Goal: Task Accomplishment & Management: Use online tool/utility

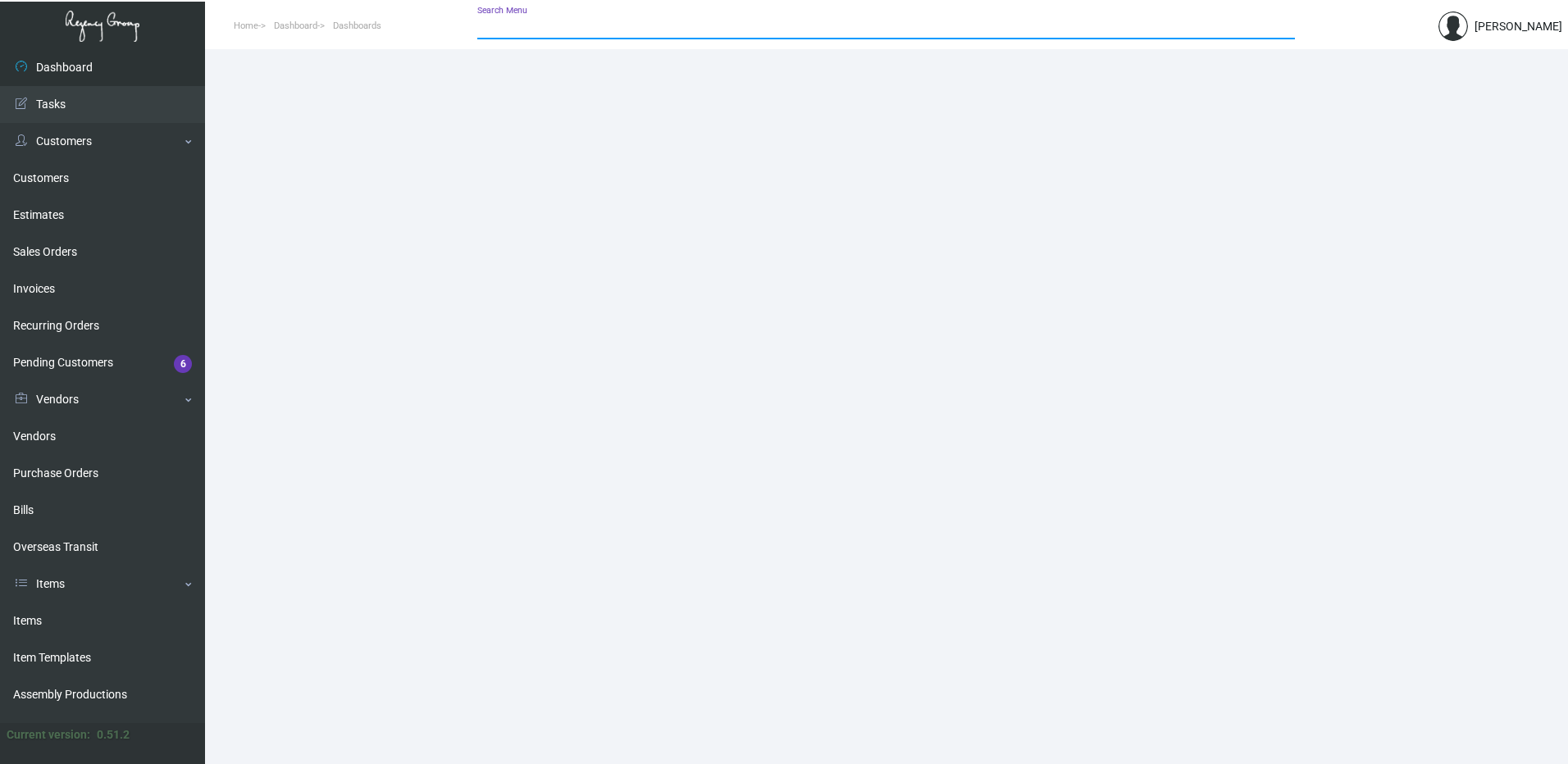
click at [595, 30] on input "Search Menu" at bounding box center [885, 27] width 818 height 13
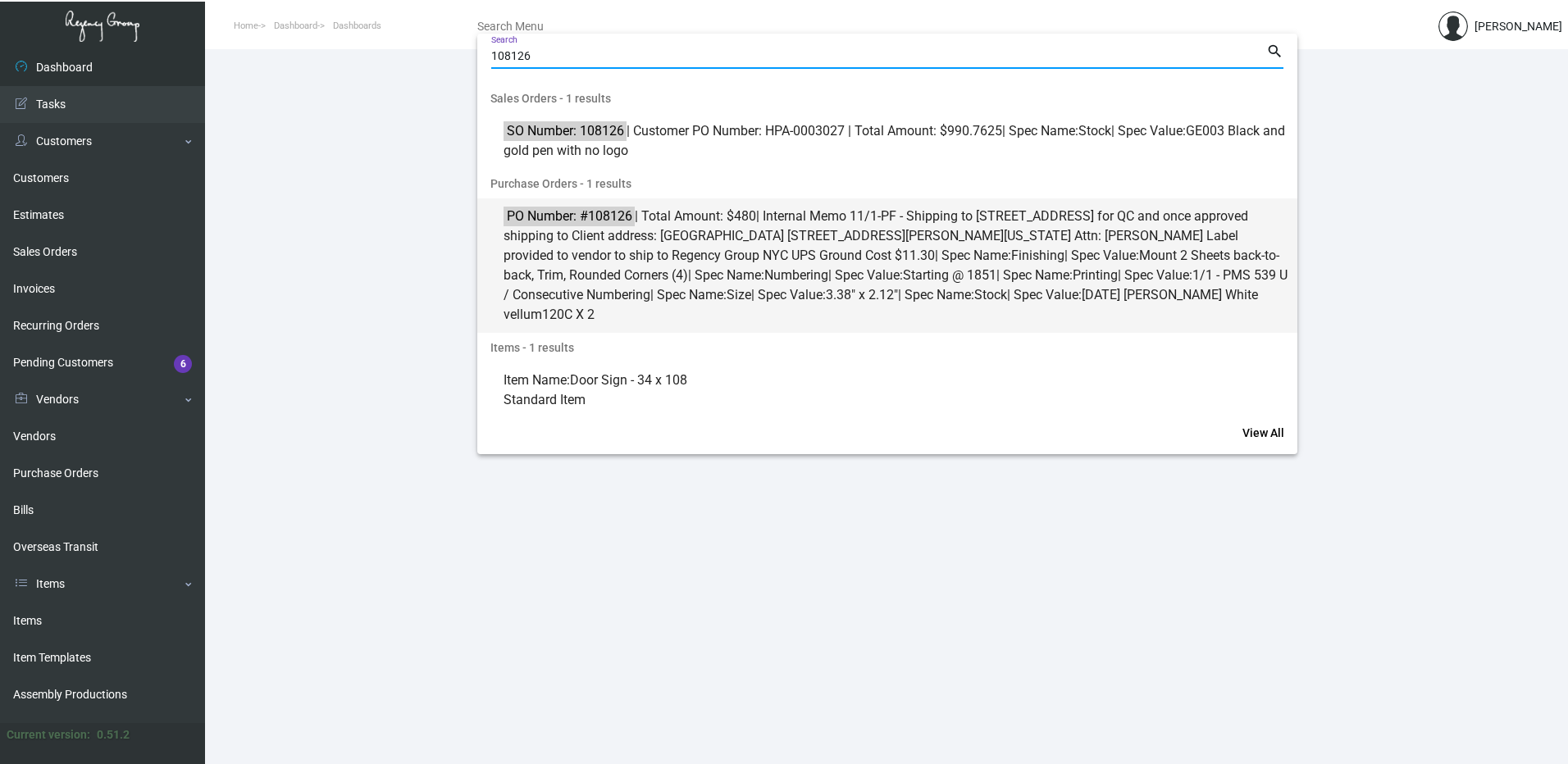
type input "108126"
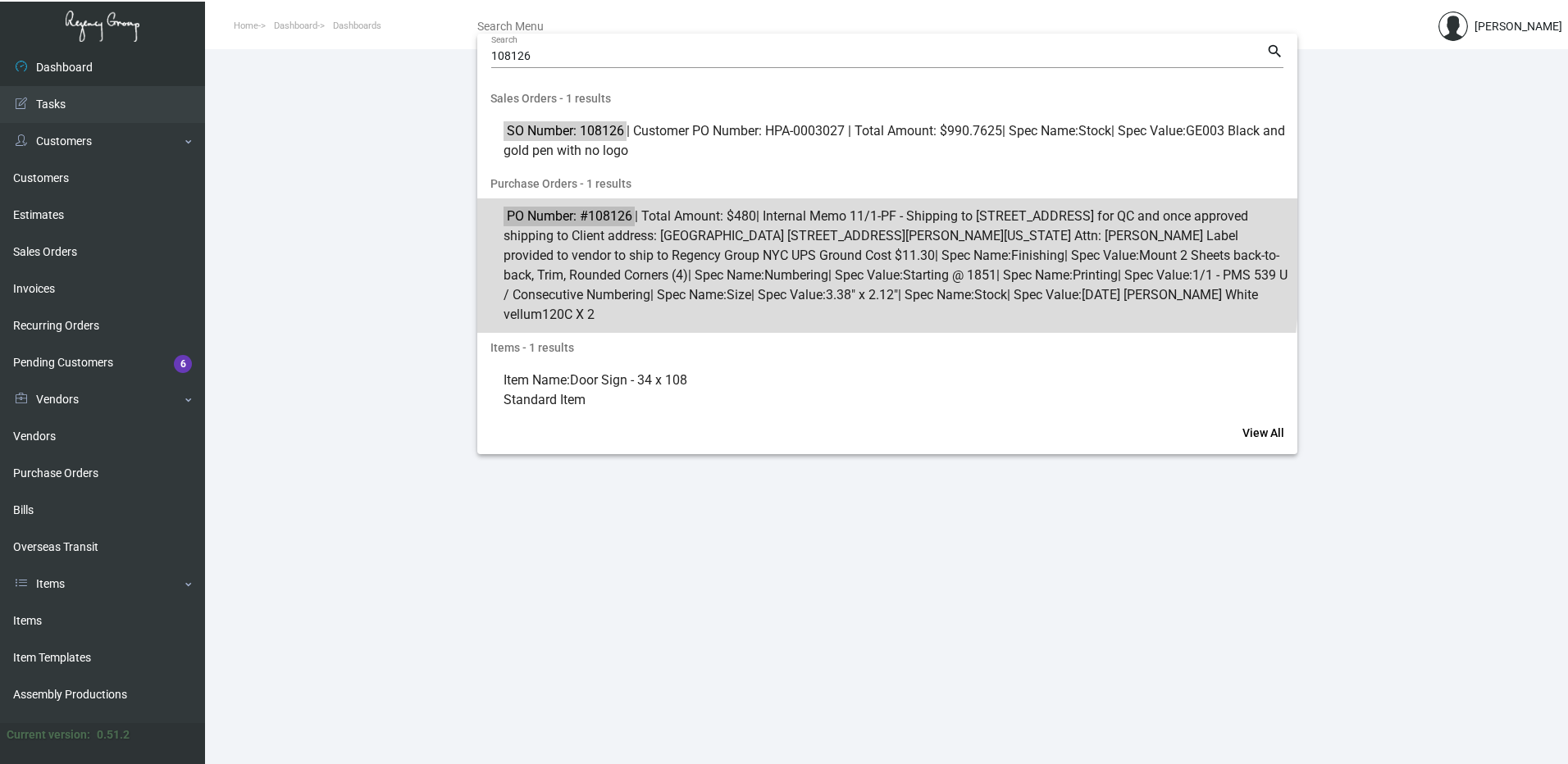
click at [678, 255] on span "PO Number: #108126 | Total Amount: $480 | Internal Memo 11/1-PF - Shipping to 2…" at bounding box center [896, 265] width 785 height 118
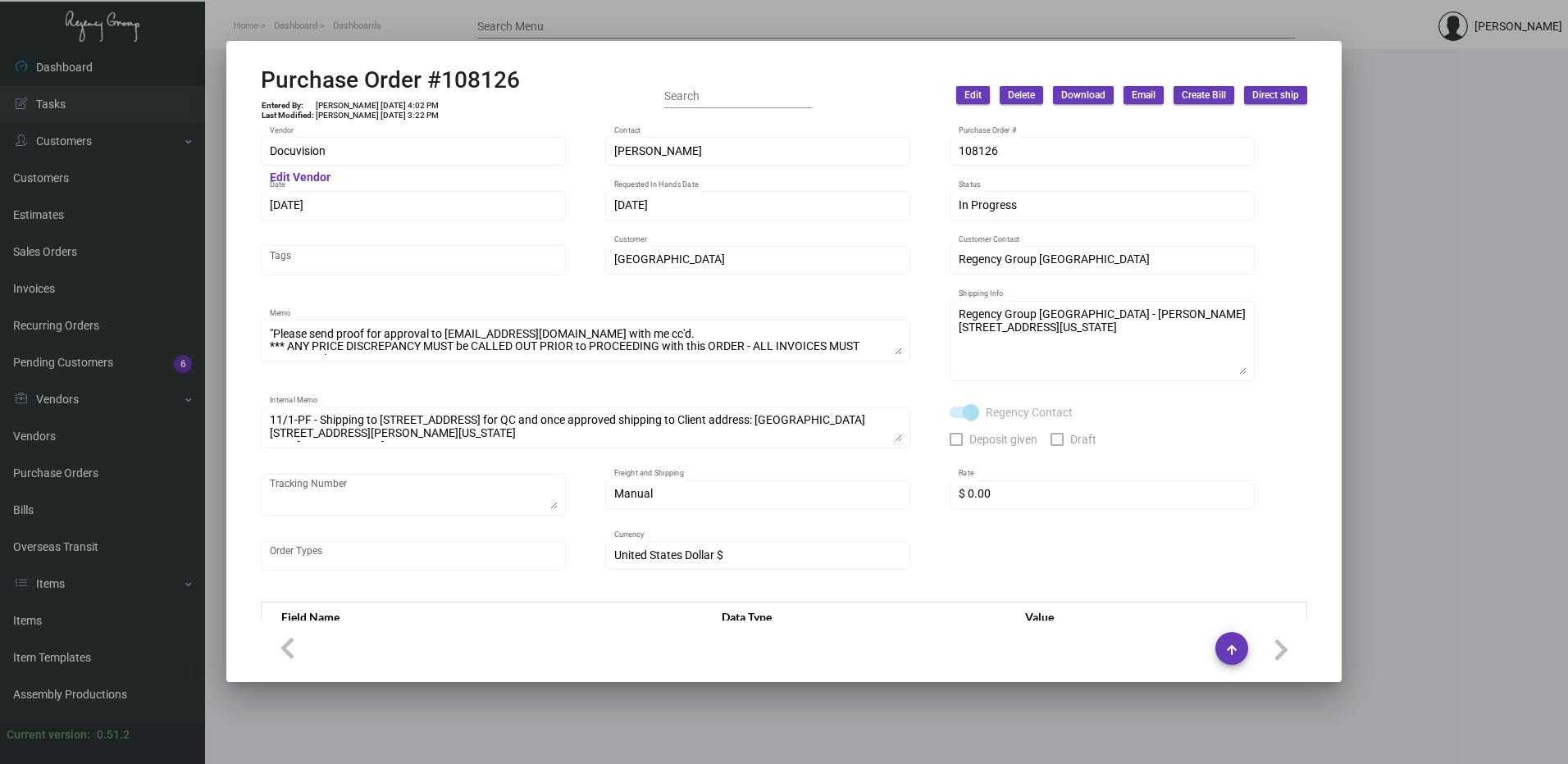
click at [1197, 84] on div "Purchase Order #108126 Entered By: Patrick Farrell 11/1/24, 4:02 PM Last Modifi…" at bounding box center [784, 95] width 1046 height 58
click at [1197, 94] on span "Create Bill" at bounding box center [1204, 96] width 45 height 14
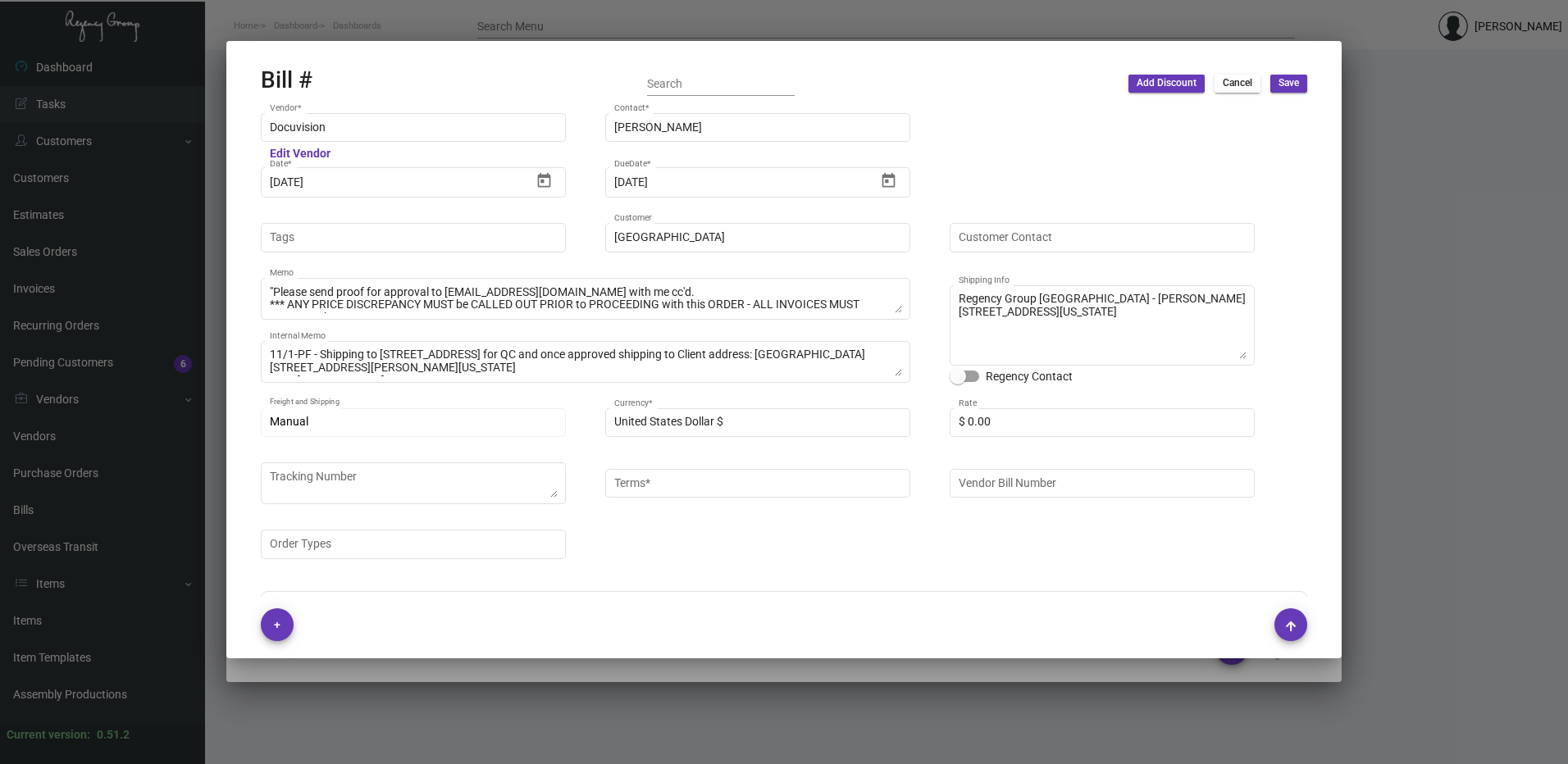
type input "Net 30"
type input "Sean Walsh"
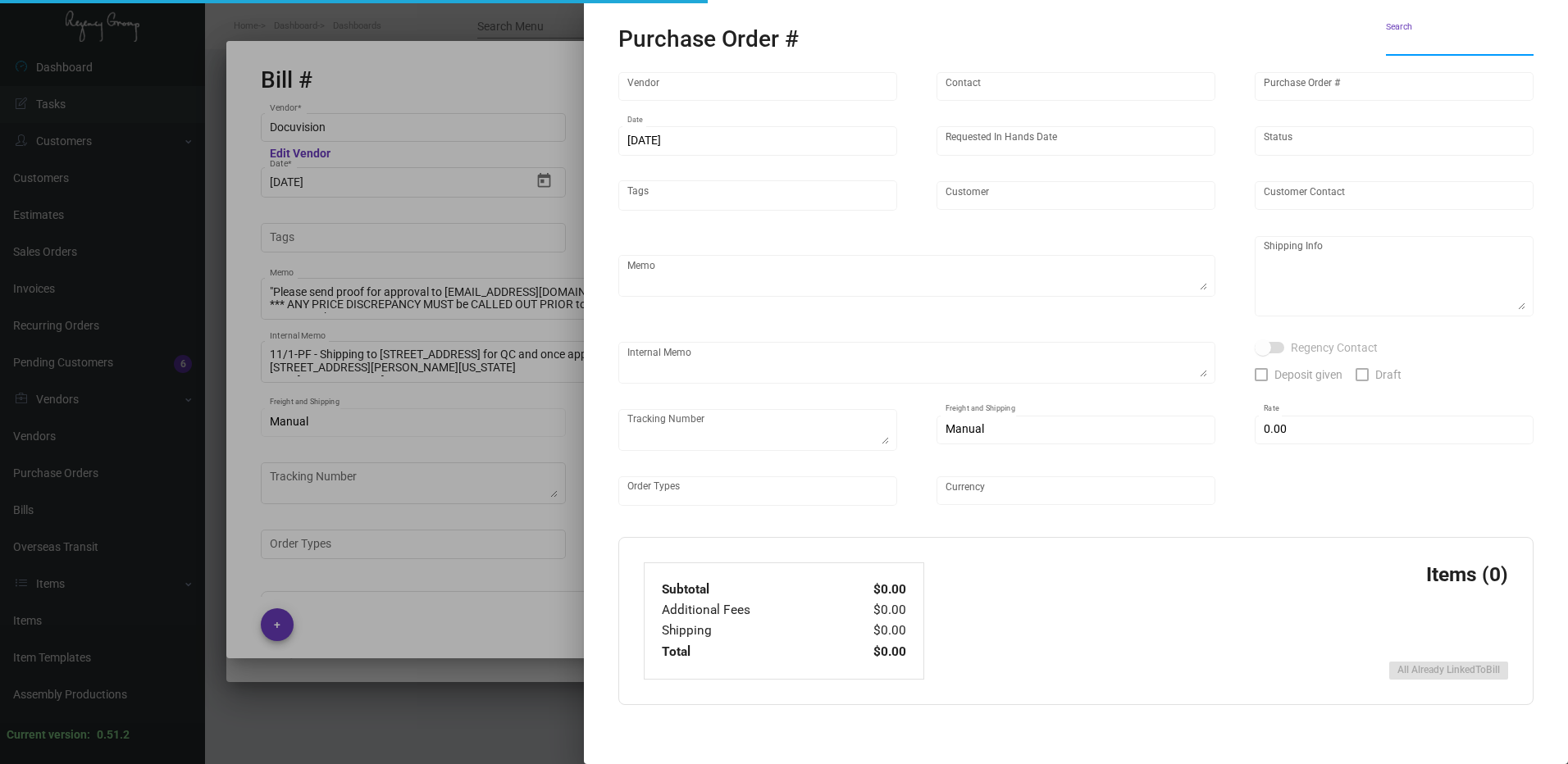
type textarea "Shinola Hotel - Sean Walsh 1400 Woodward Avenue Detroit, MI, 48226 US"
type input "Docuvision"
type input "Tai Ovalles"
type input "108126"
type input "11/1/2024"
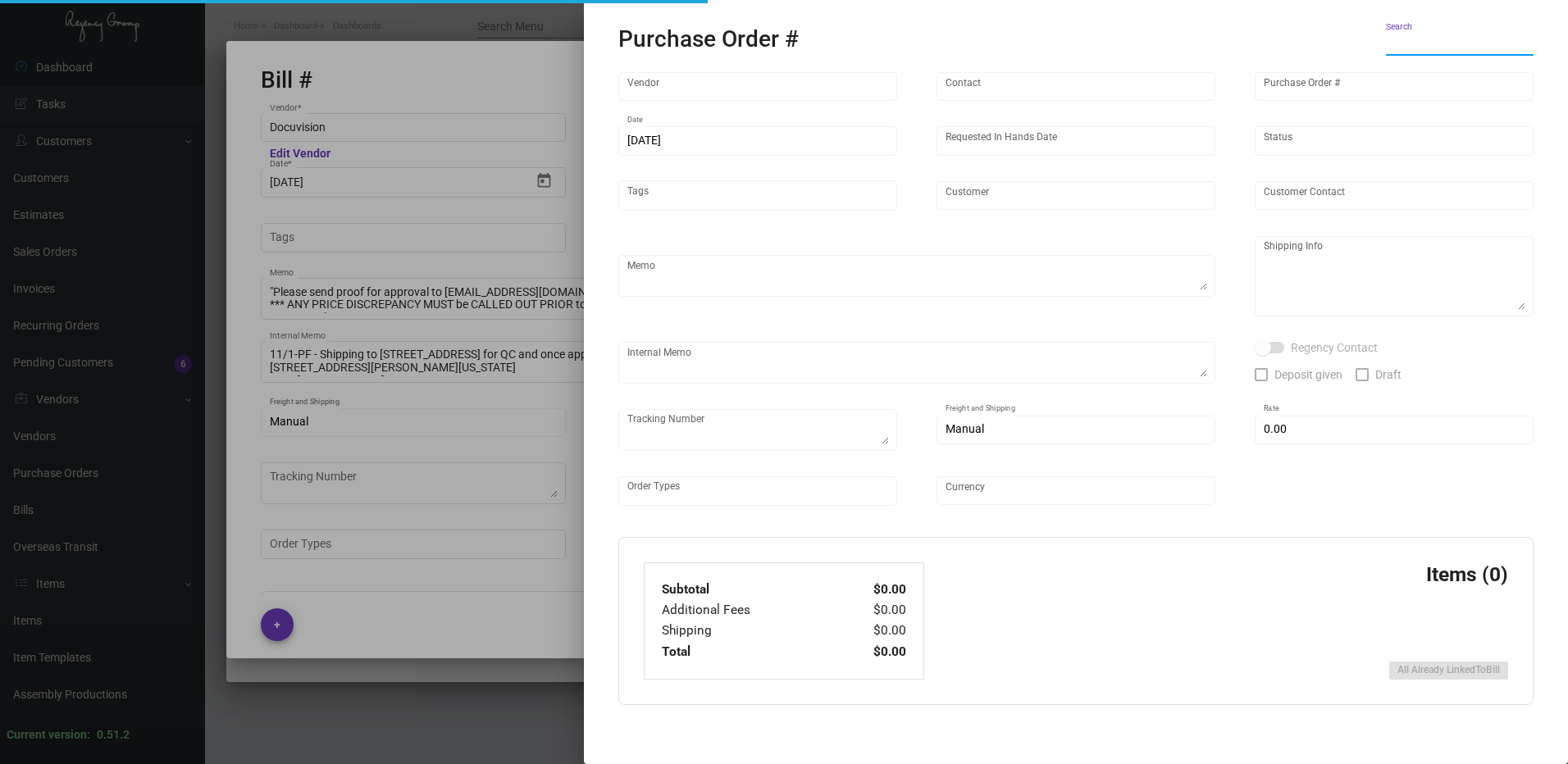
type input "11/20/2024"
type input "Shinola Hotel"
type textarea ""Please send proof for approval to art@theregencygroup.net with me cc'd. *** AN…"
type textarea "Regency Group NYC - Cassandra 251 W 39th St, 6th Floor New York, NY, 10018 US"
type textarea "11/1-PF - Shipping to 251 w. 39th for QC and once approved shipping to Client a…"
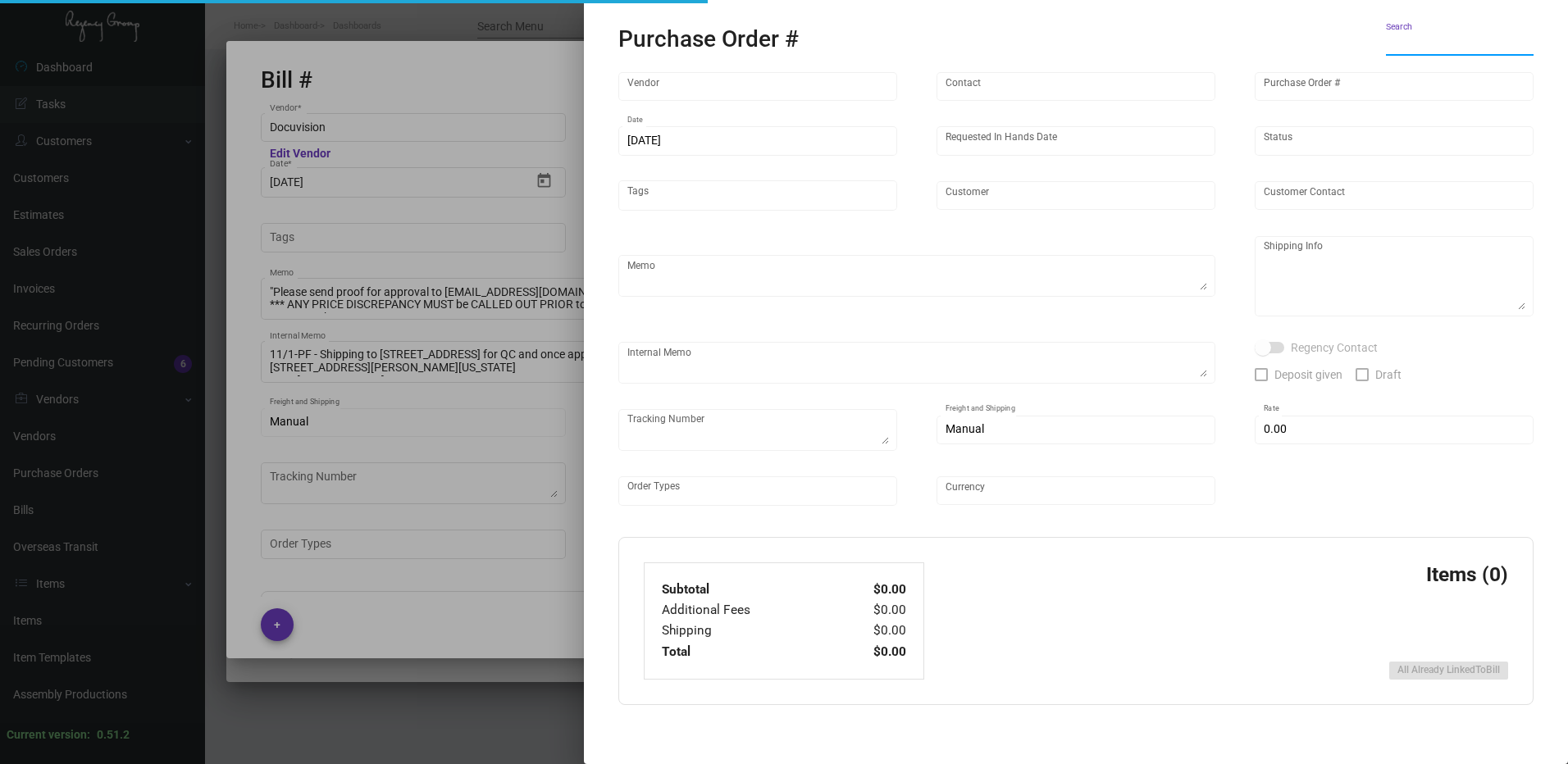
checkbox input "true"
type input "$ 0.00"
type input "United States Dollar $"
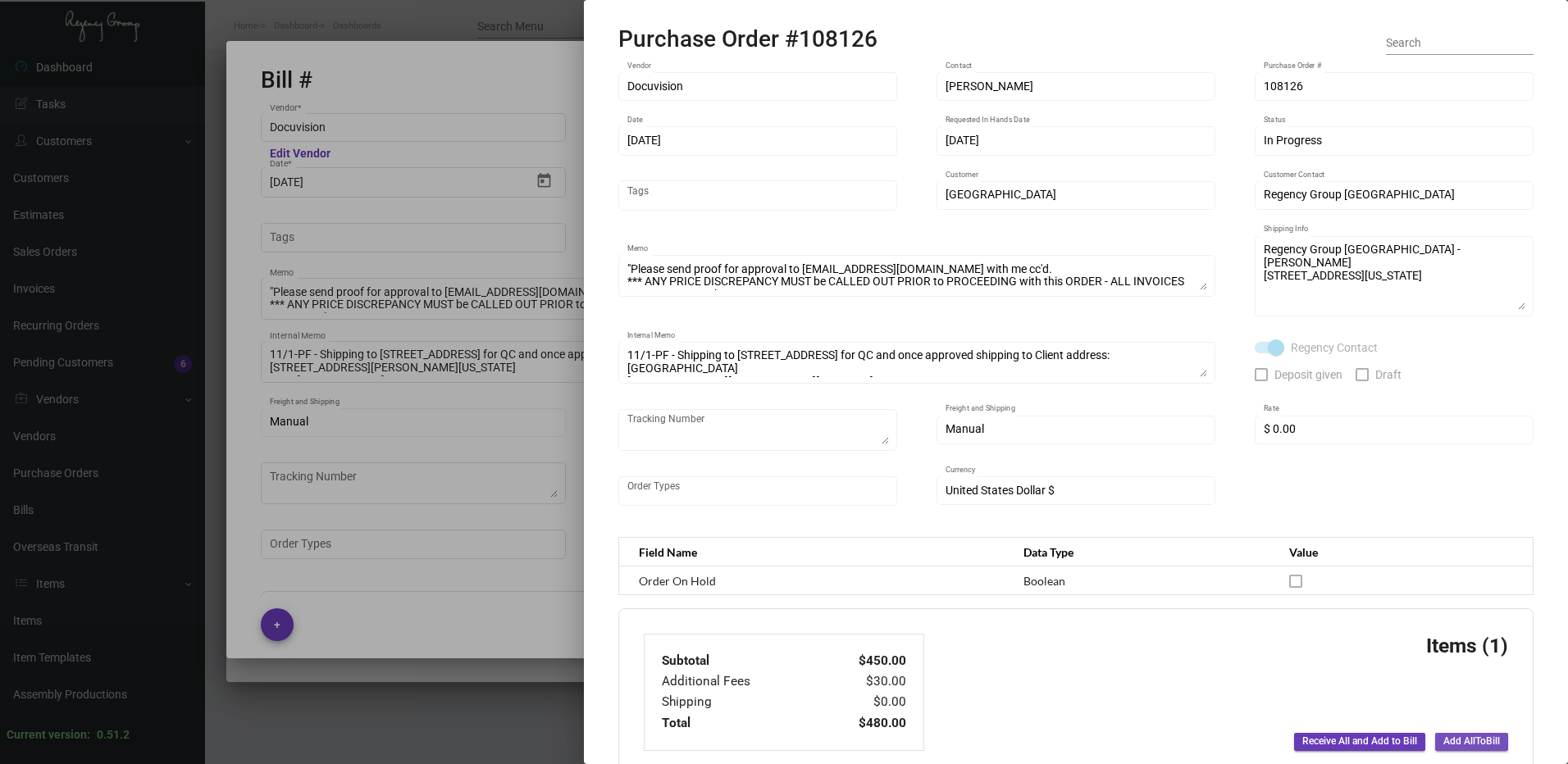
click at [1479, 744] on span "Add All To Bill" at bounding box center [1471, 742] width 56 height 14
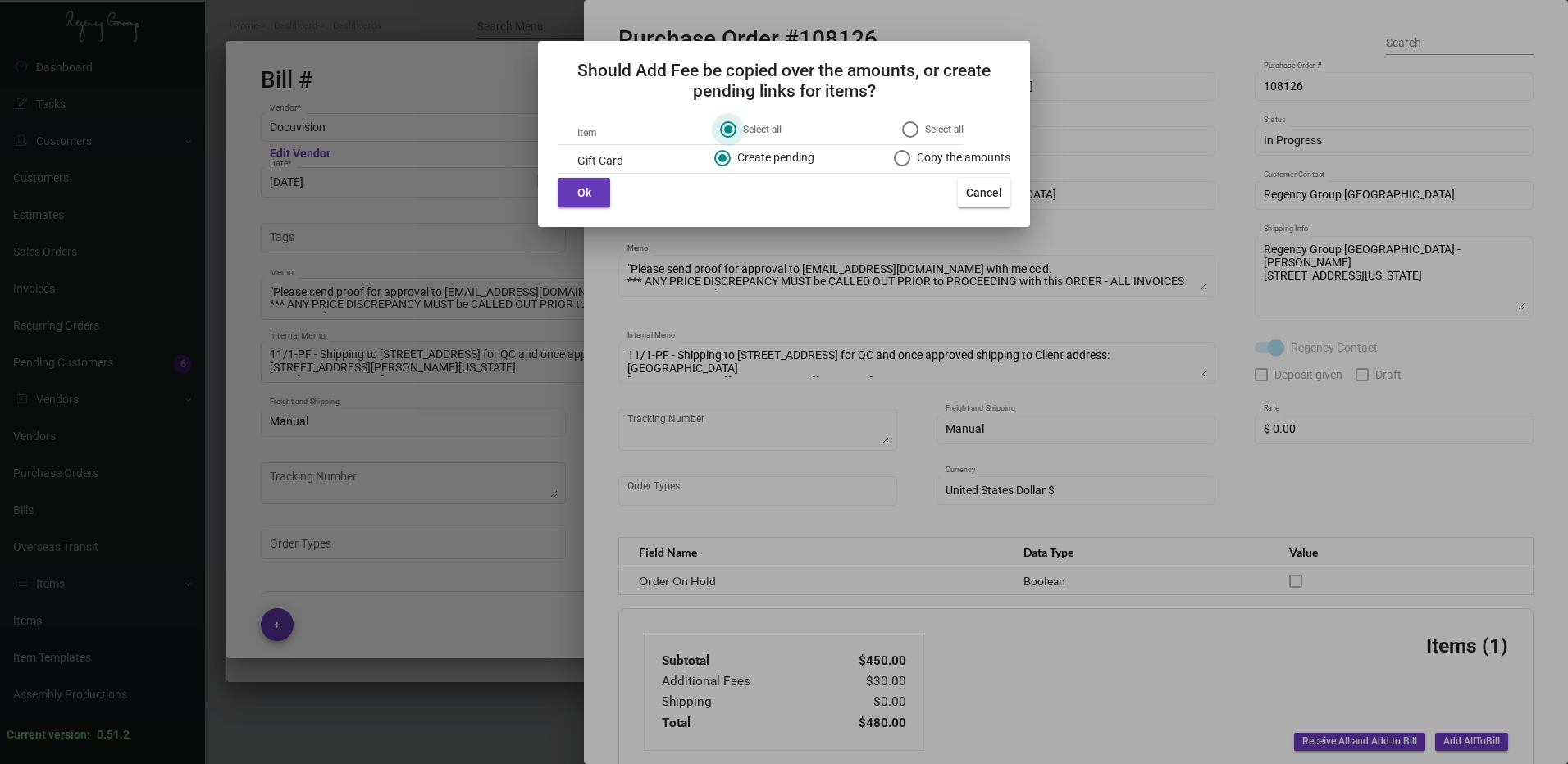
click at [938, 155] on span "Copy the amounts" at bounding box center [960, 157] width 100 height 17
click at [910, 155] on input "Copy the amounts" at bounding box center [901, 158] width 16 height 16
radio input "true"
radio input "false"
radio input "true"
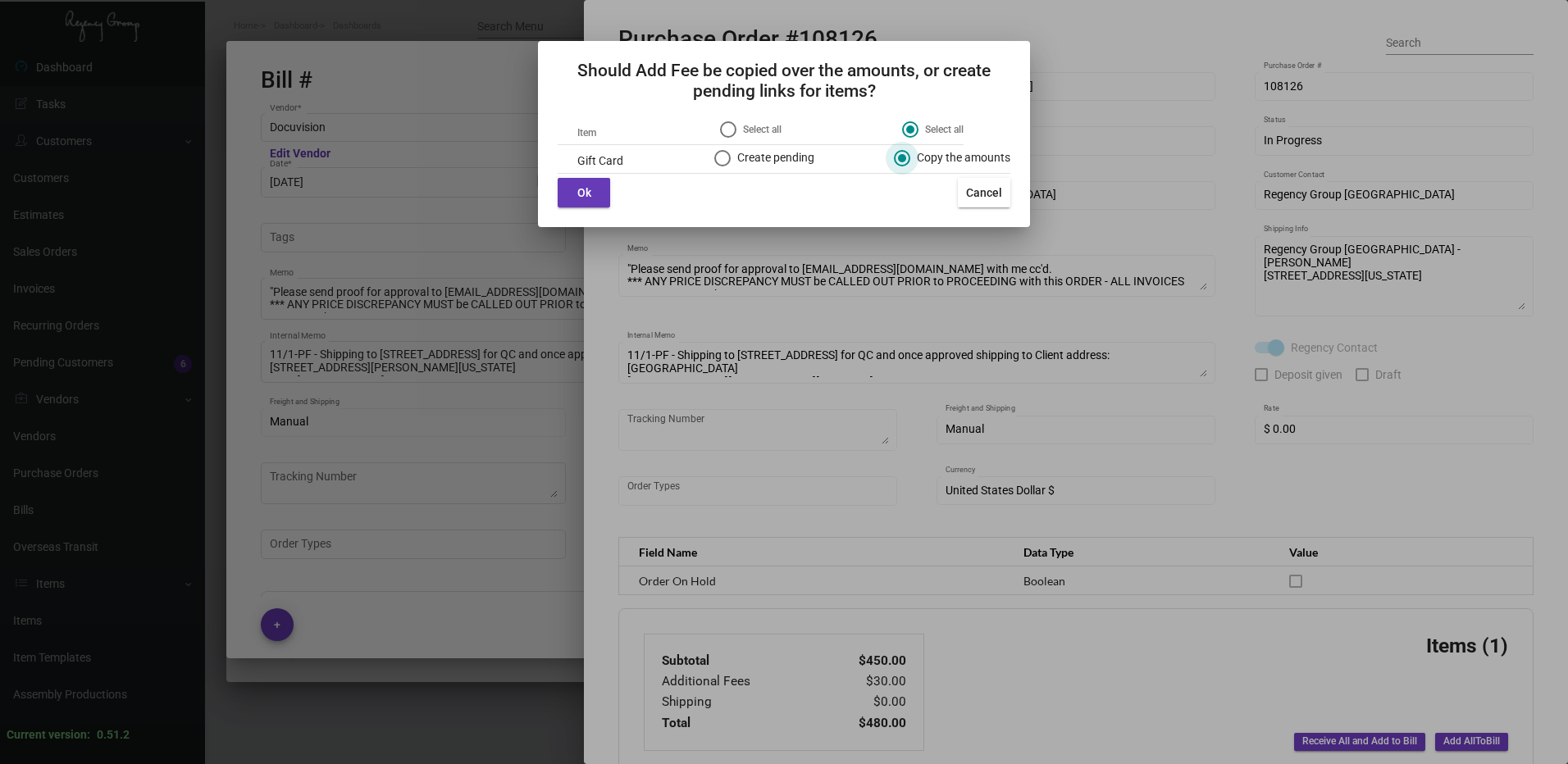
click at [611, 190] on div "Ok Cancel" at bounding box center [784, 192] width 453 height 29
click at [603, 190] on button "Ok" at bounding box center [583, 192] width 53 height 29
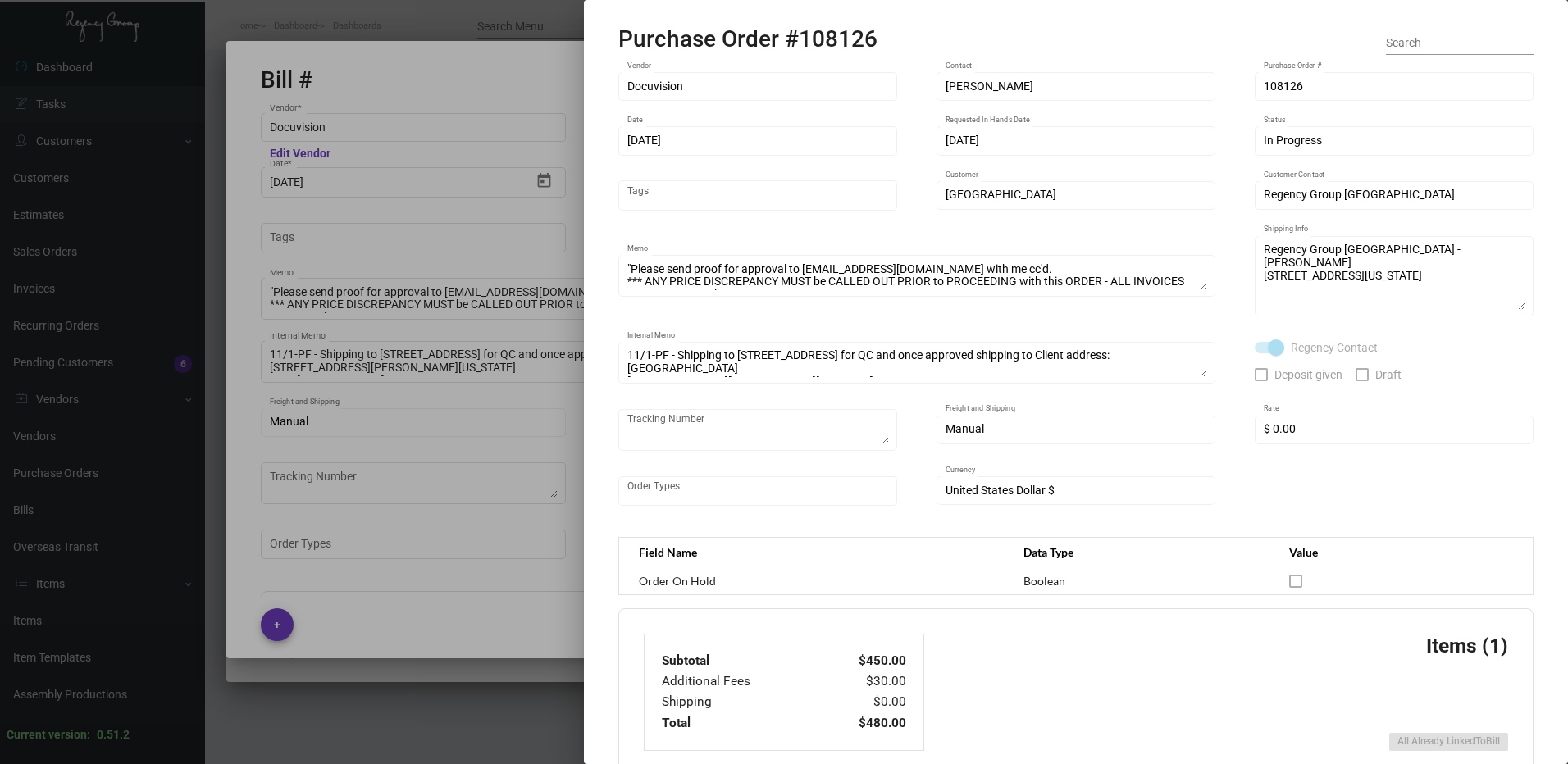
click at [583, 297] on mat-dialog-container "Purchase Order #108126 Search Docuvision Vendor Tai Ovalles Contact 108126 Purc…" at bounding box center [1075, 382] width 984 height 764
click at [573, 296] on div at bounding box center [784, 382] width 1568 height 764
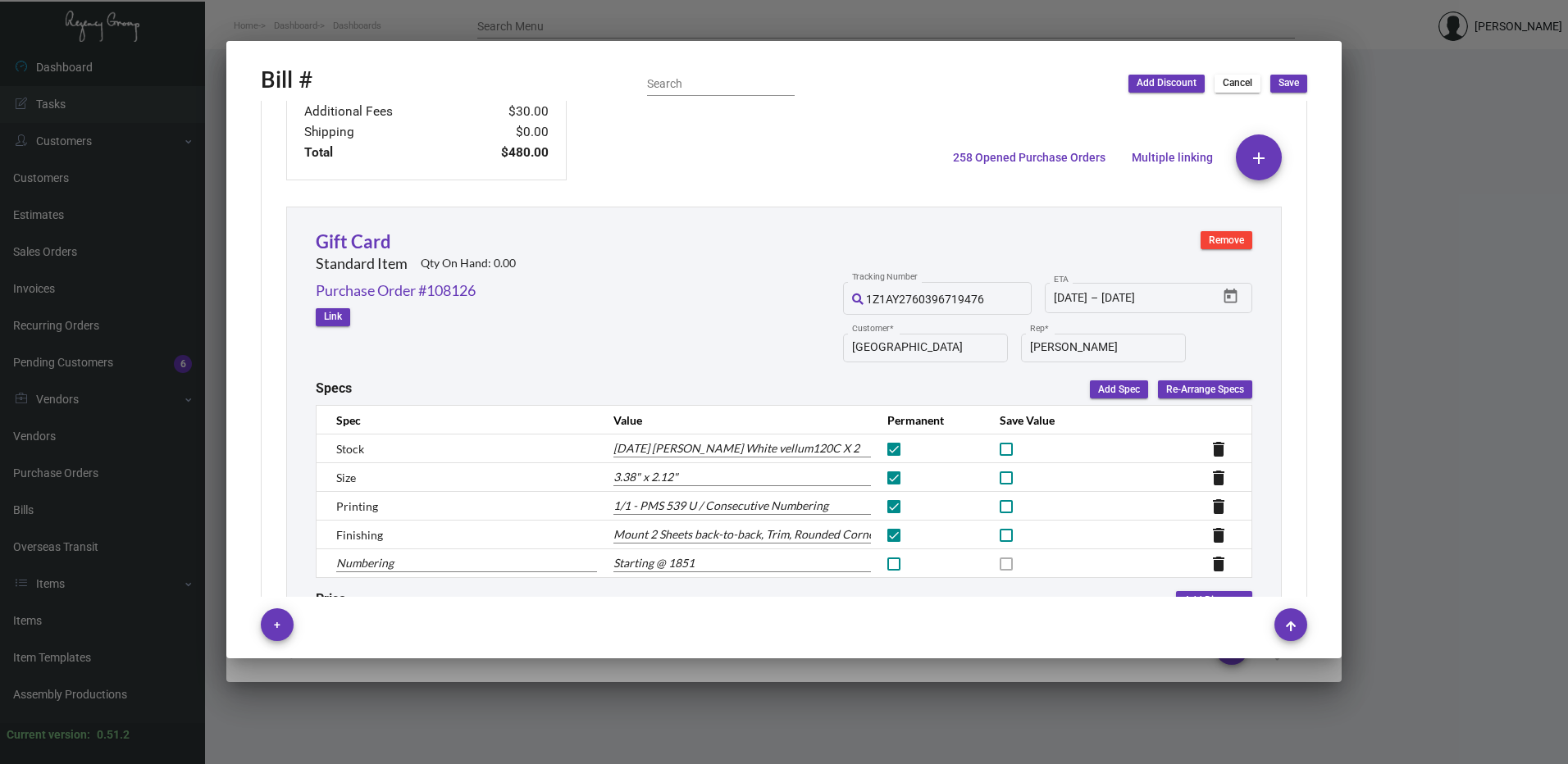
scroll to position [673, 0]
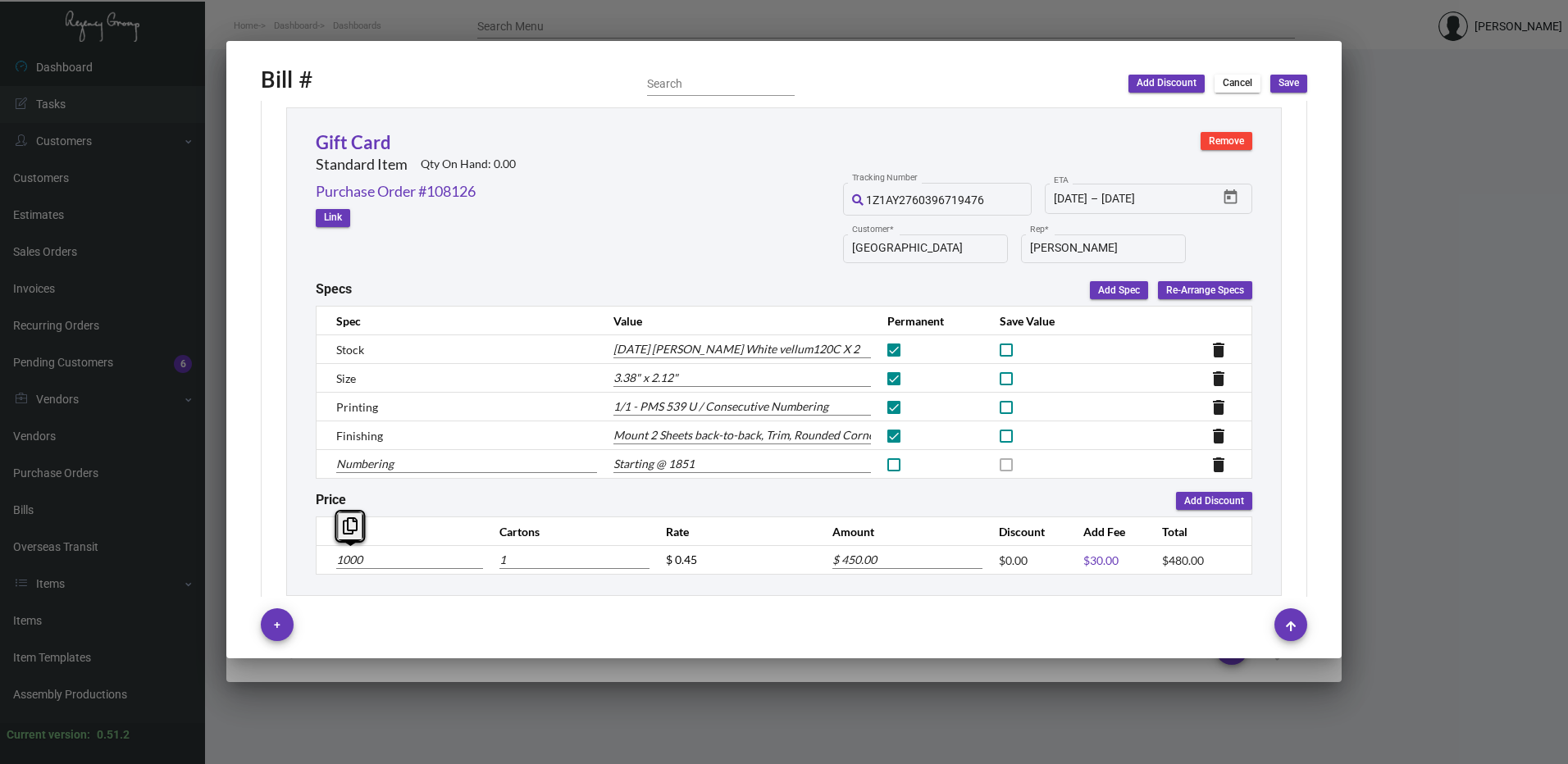
click at [361, 561] on input "1000" at bounding box center [409, 560] width 147 height 18
type input "7"
type input "$ 3.15"
type input "70"
type input "$ 31.50"
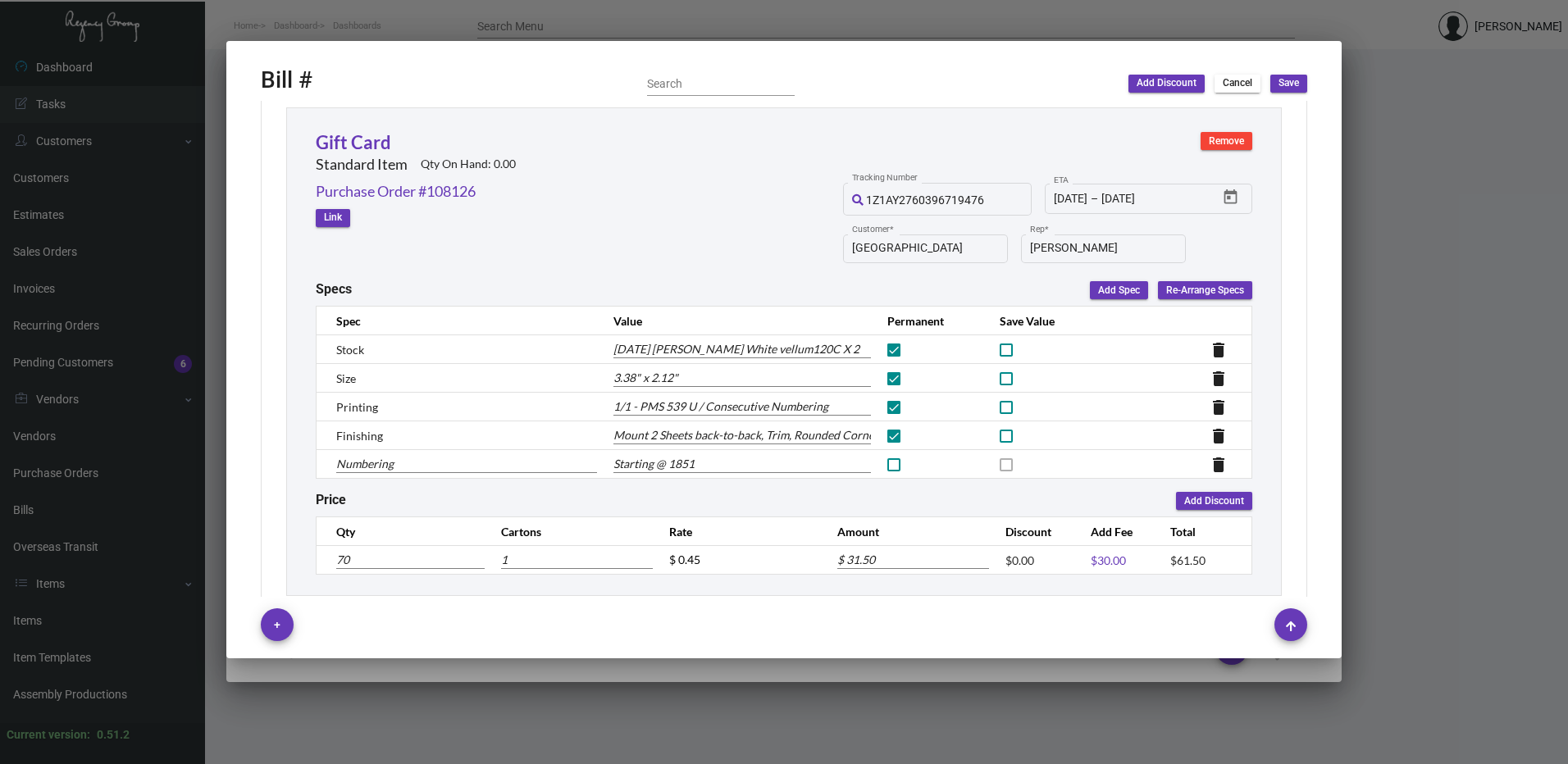
type input "700"
type input "$ 315.00"
type input "700"
click at [1229, 82] on span "Cancel" at bounding box center [1237, 83] width 29 height 14
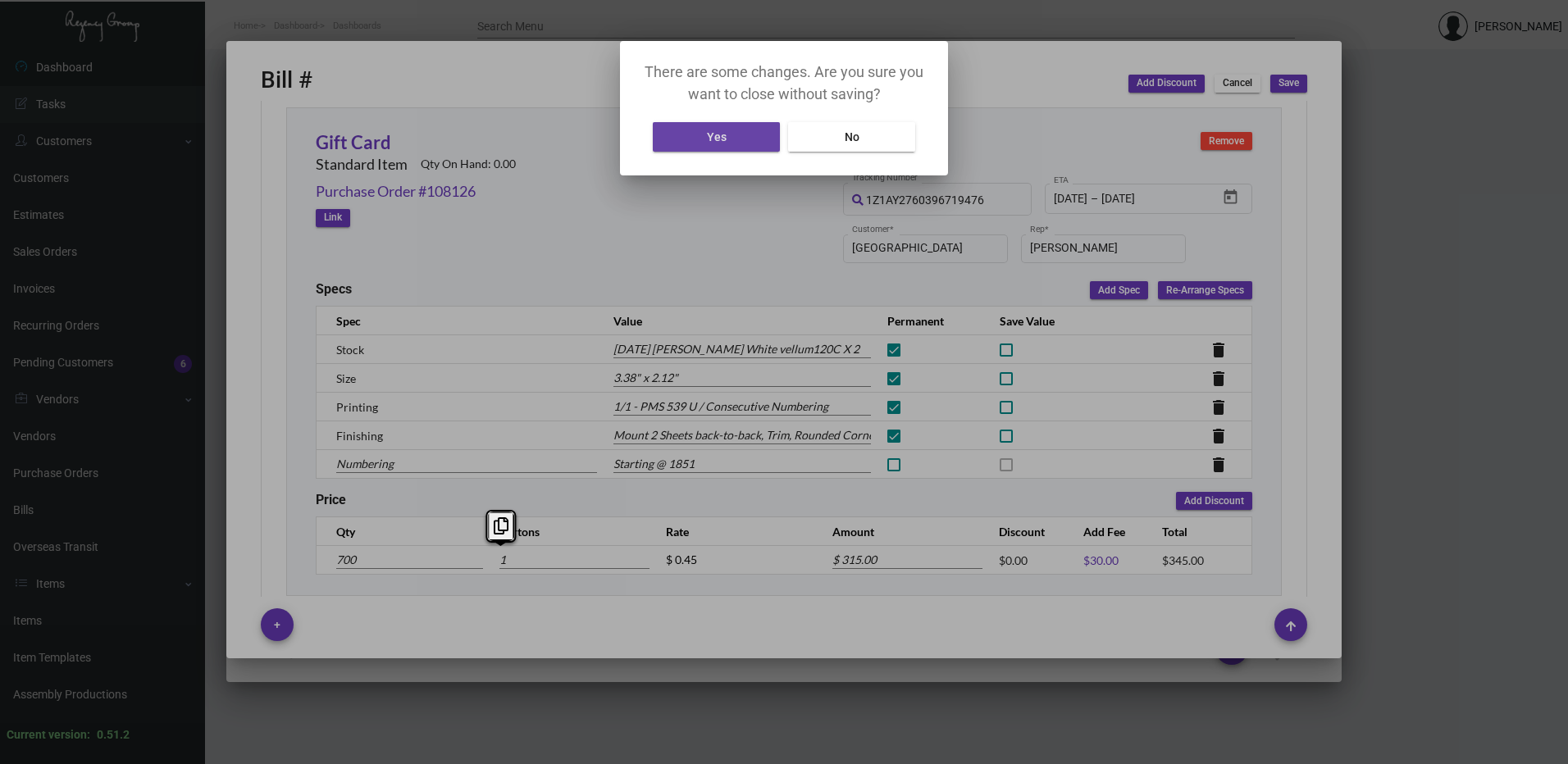
click at [692, 136] on button "Yes" at bounding box center [717, 137] width 127 height 29
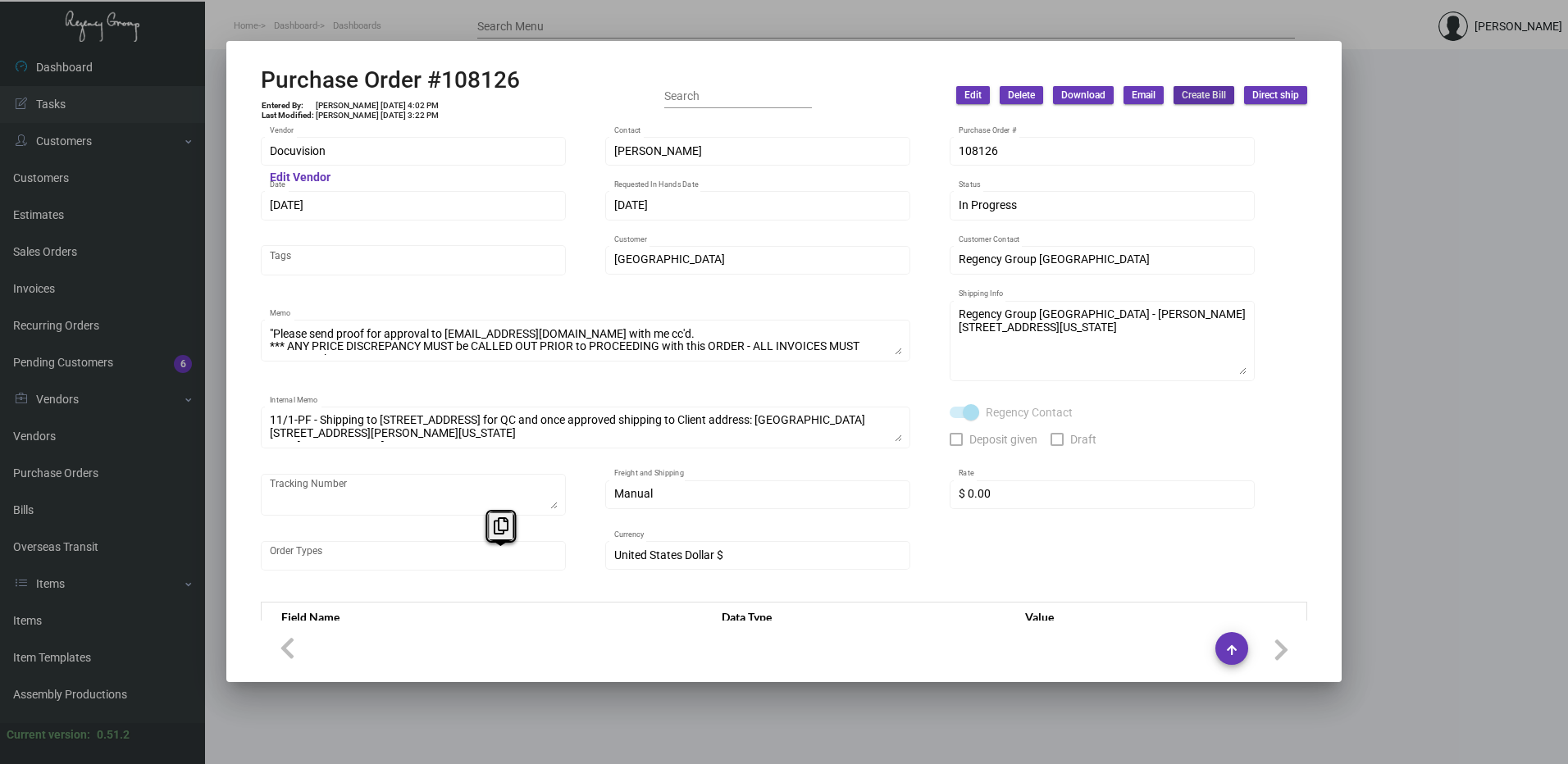
click at [1471, 159] on div at bounding box center [784, 382] width 1568 height 764
